Goal: Navigation & Orientation: Find specific page/section

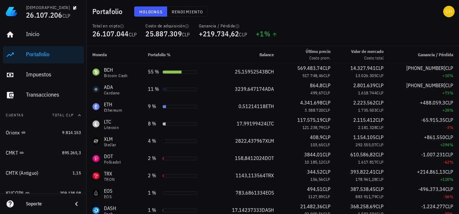
scroll to position [351, 0]
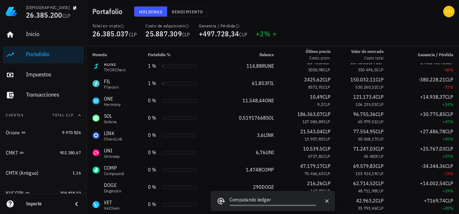
scroll to position [234, 0]
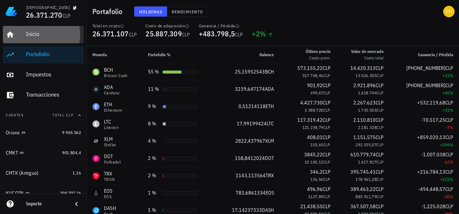
click at [37, 40] on div "Inicio" at bounding box center [53, 34] width 55 height 16
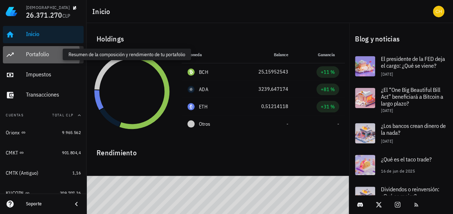
click at [37, 56] on div "Portafolio" at bounding box center [53, 54] width 55 height 7
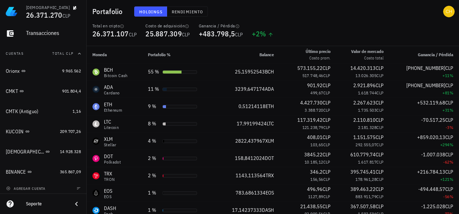
scroll to position [64, 0]
